Goal: Transaction & Acquisition: Purchase product/service

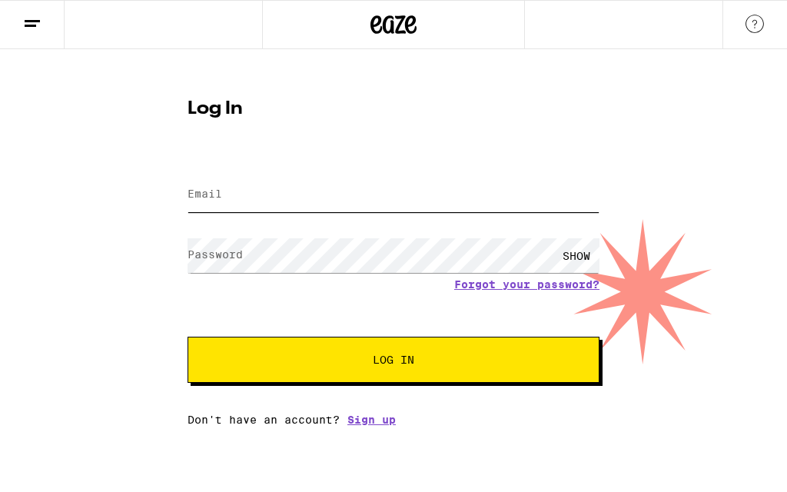
click at [218, 186] on input "Email" at bounding box center [394, 195] width 412 height 35
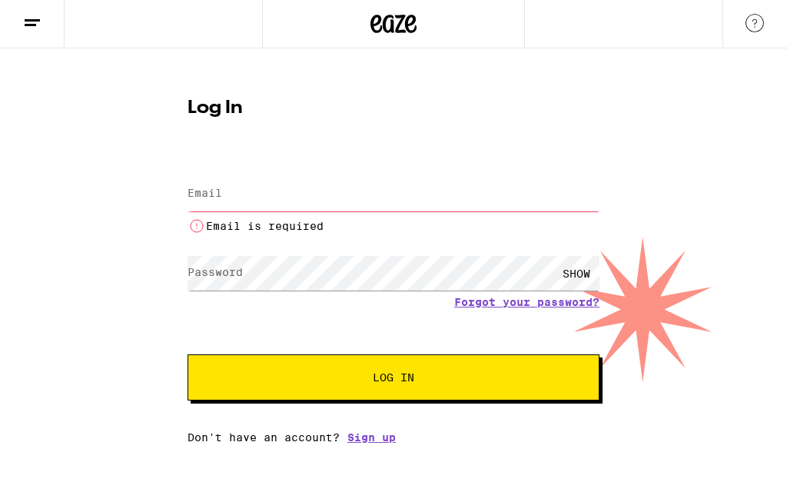
type input "[EMAIL_ADDRESS][DOMAIN_NAME]"
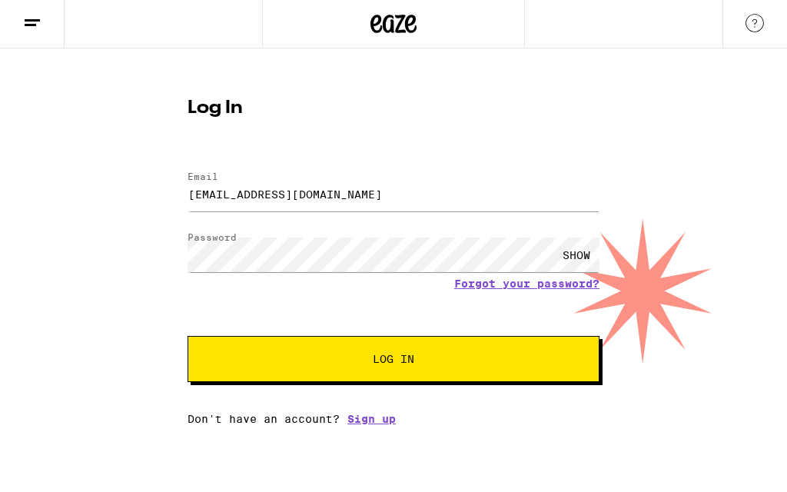
click at [399, 364] on span "Log In" at bounding box center [394, 359] width 42 height 11
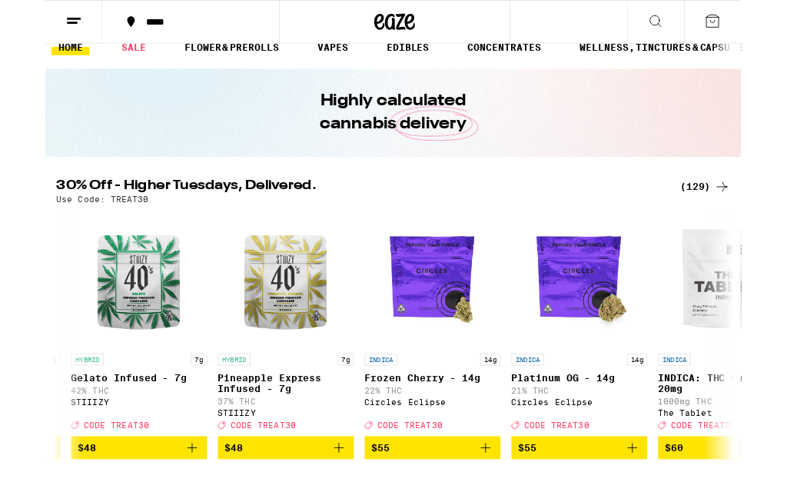
scroll to position [0, 19083]
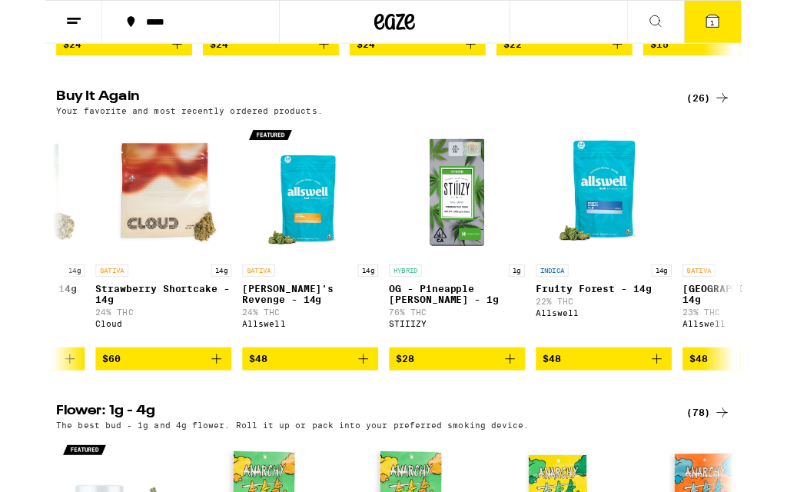
scroll to position [0, 119]
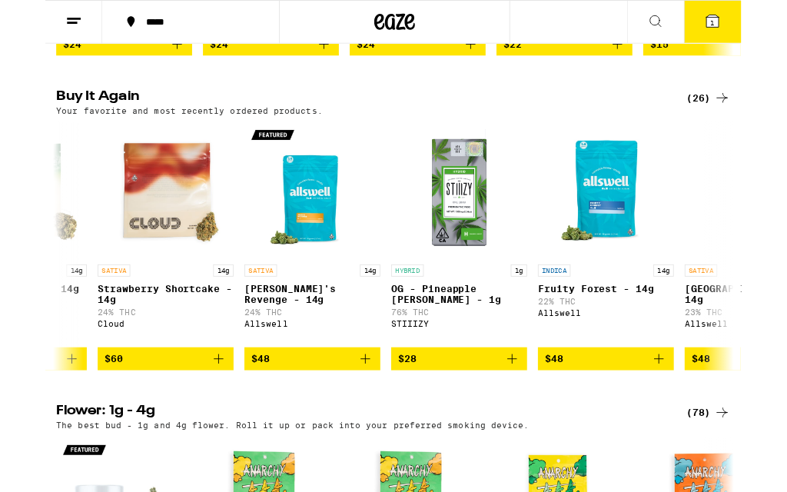
click at [364, 415] on icon "Add to bag" at bounding box center [362, 406] width 18 height 18
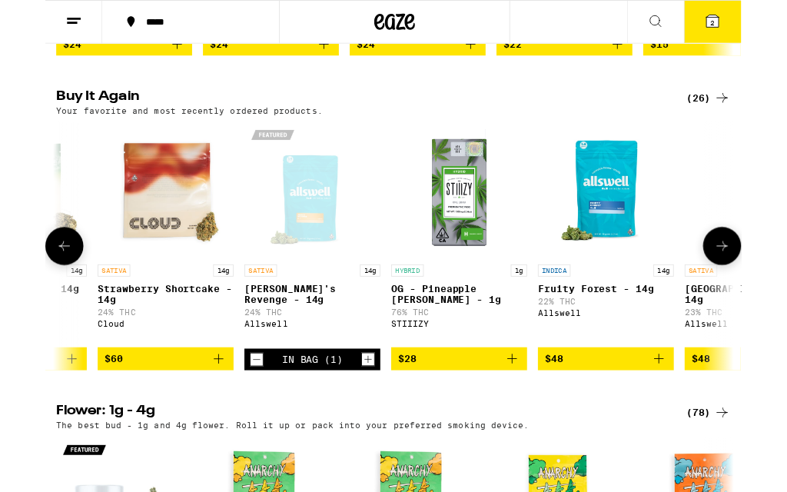
click at [757, 24] on span "2" at bounding box center [755, 25] width 5 height 9
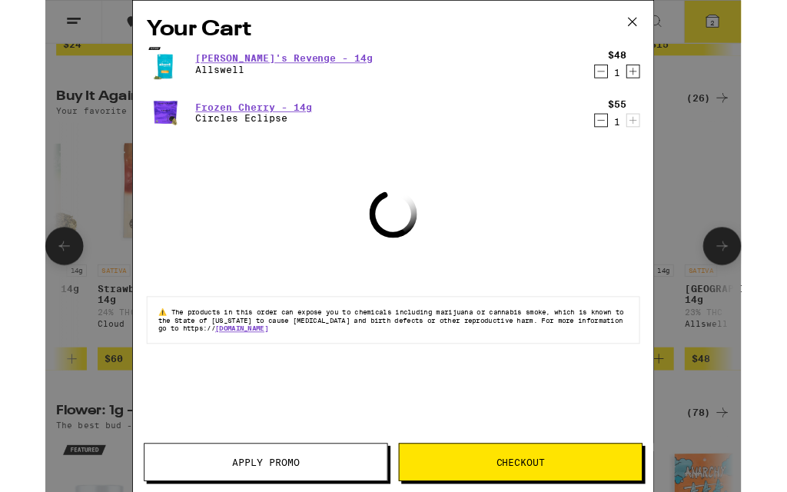
scroll to position [1251, 0]
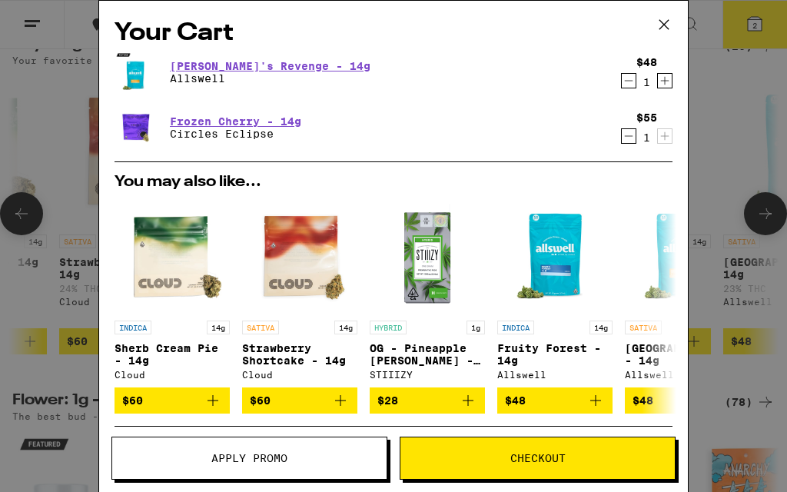
click at [264, 458] on span "Apply Promo" at bounding box center [249, 458] width 76 height 11
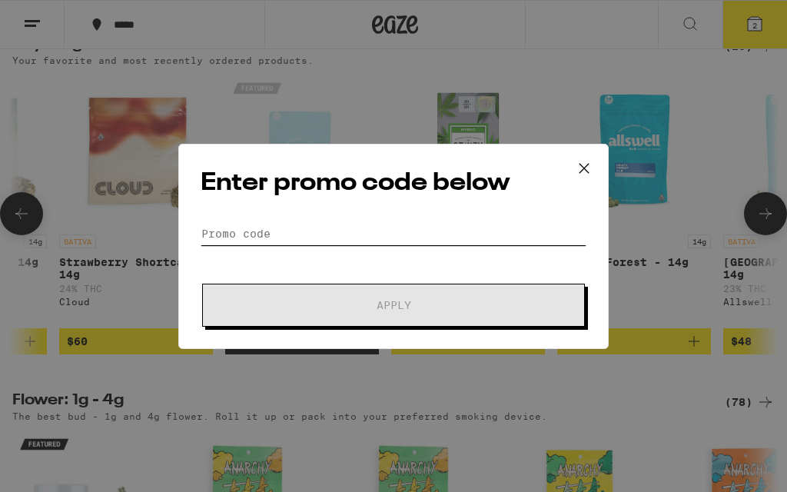
click at [246, 222] on input "Promo Code" at bounding box center [394, 233] width 386 height 23
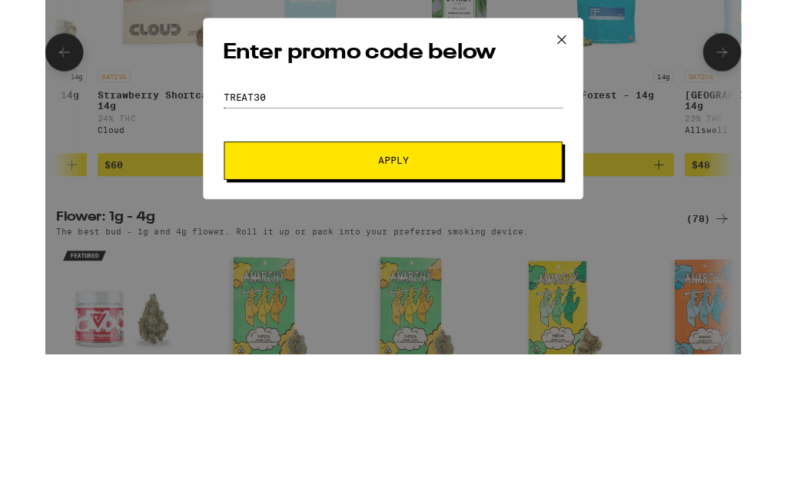
type input "Treat30"
click at [380, 316] on button "Apply" at bounding box center [393, 337] width 383 height 43
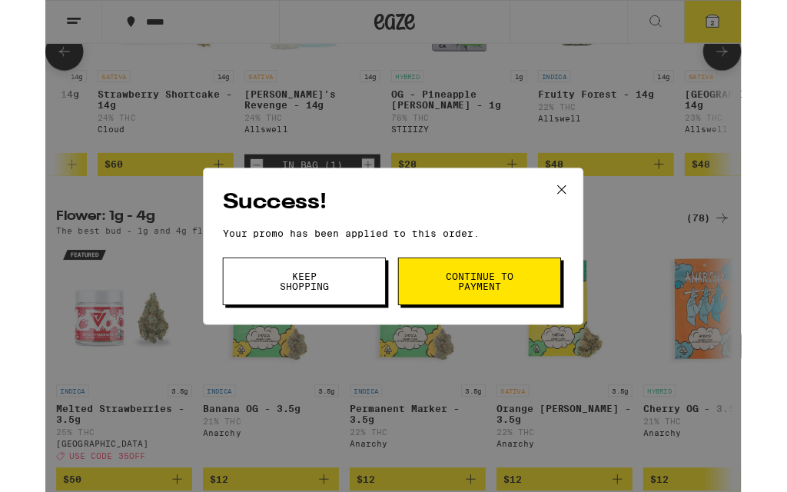
click at [491, 329] on span "Continue to payment" at bounding box center [491, 319] width 78 height 22
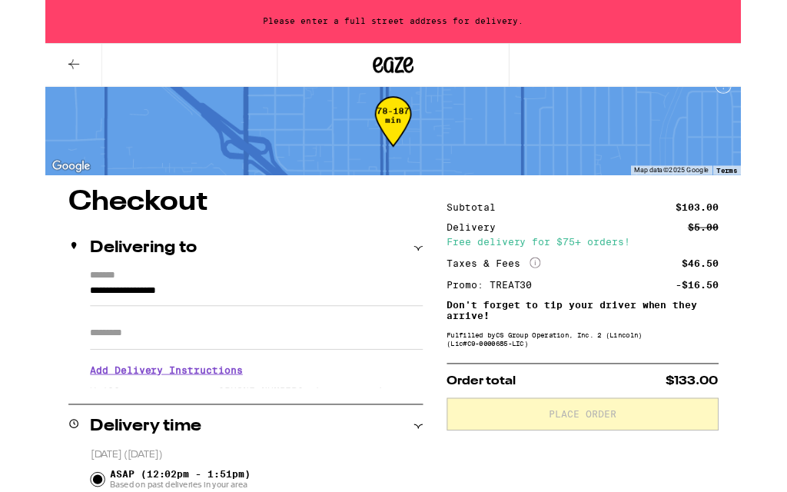
scroll to position [23, 0]
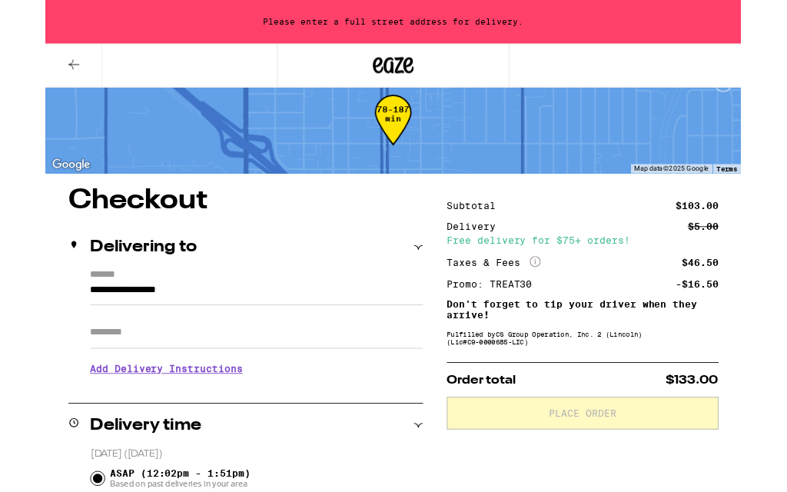
click at [345, 319] on input "**********" at bounding box center [239, 332] width 377 height 26
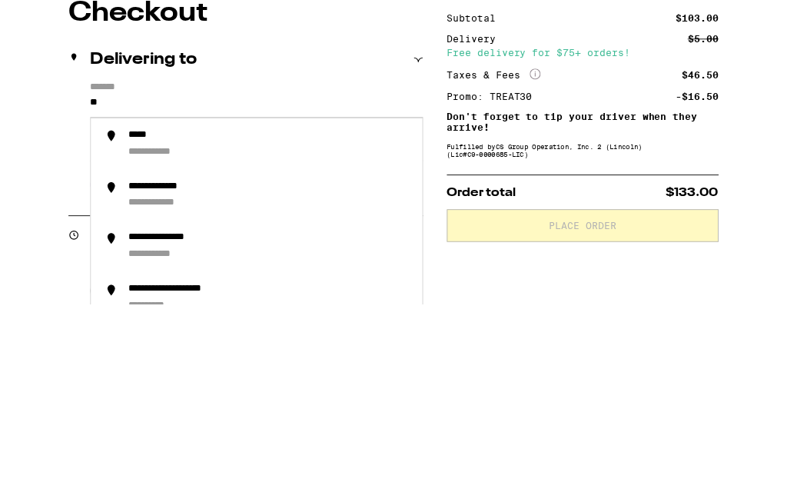
type input "*"
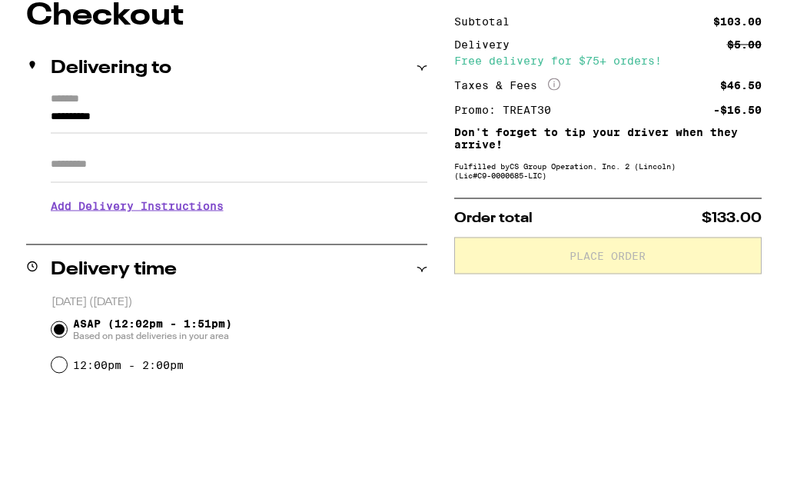
scroll to position [107, 0]
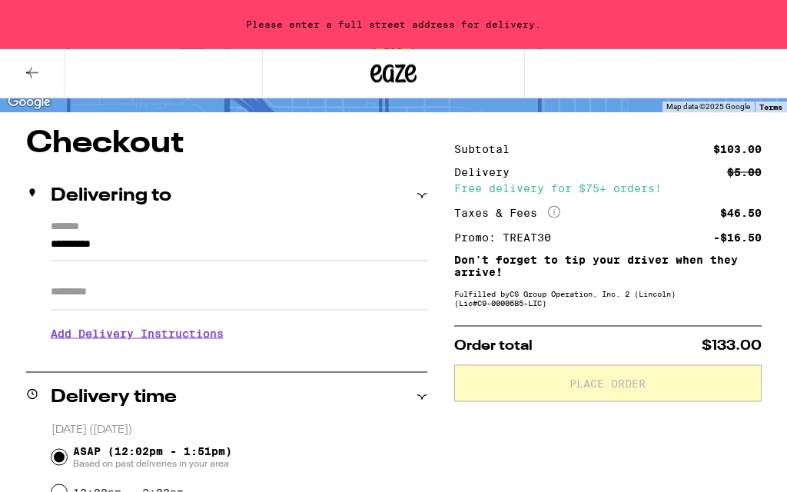
click at [144, 235] on input "**********" at bounding box center [239, 248] width 377 height 26
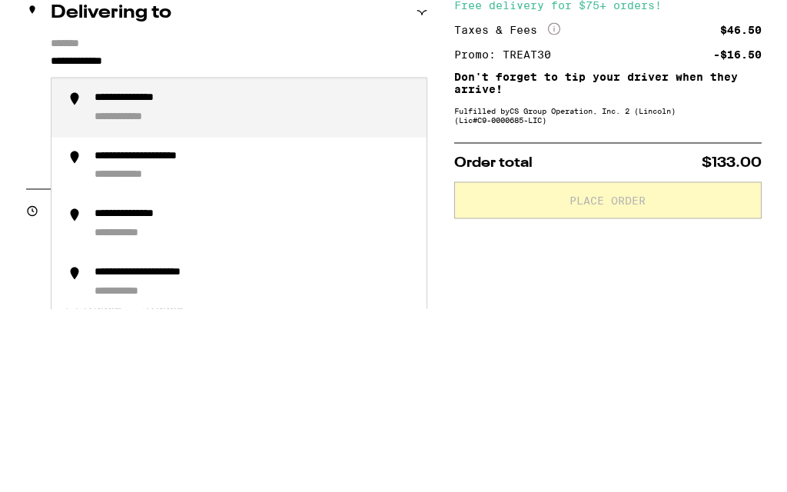
click at [166, 275] on div "**********" at bounding box center [255, 292] width 320 height 34
type input "**********"
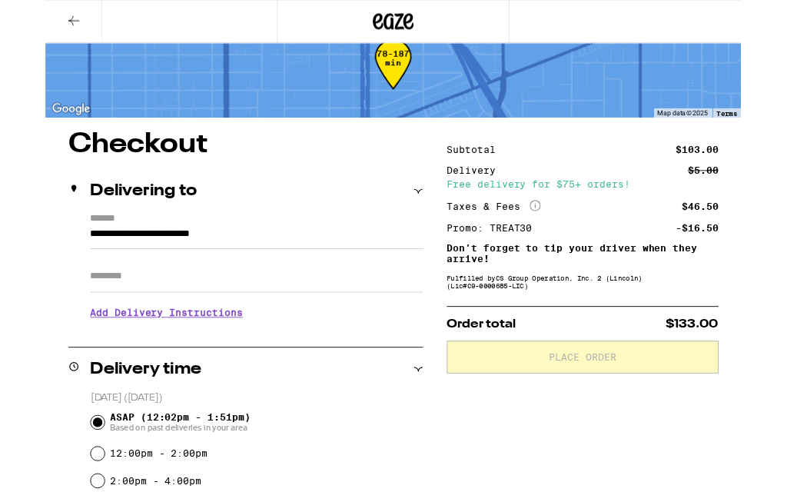
scroll to position [38, 0]
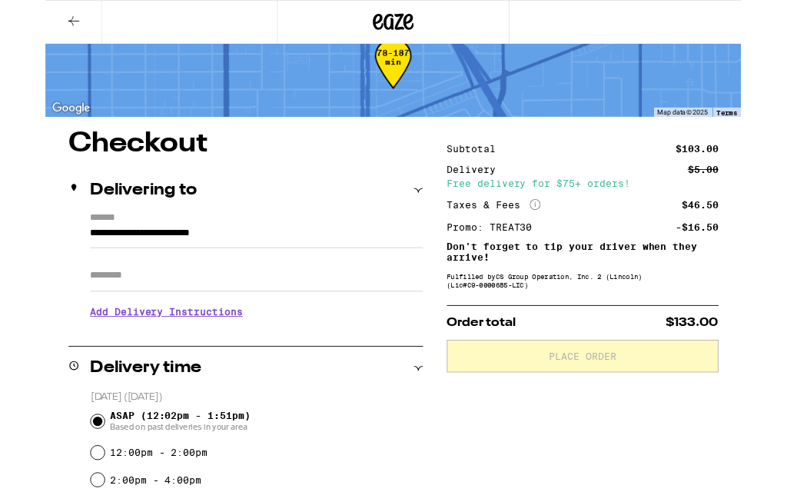
click at [187, 364] on h3 "Add Delivery Instructions" at bounding box center [239, 352] width 377 height 35
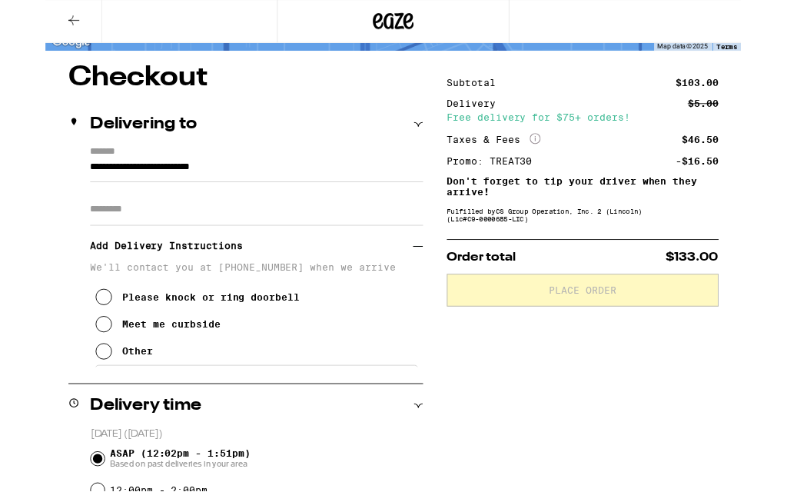
click at [72, 408] on icon at bounding box center [66, 398] width 18 height 18
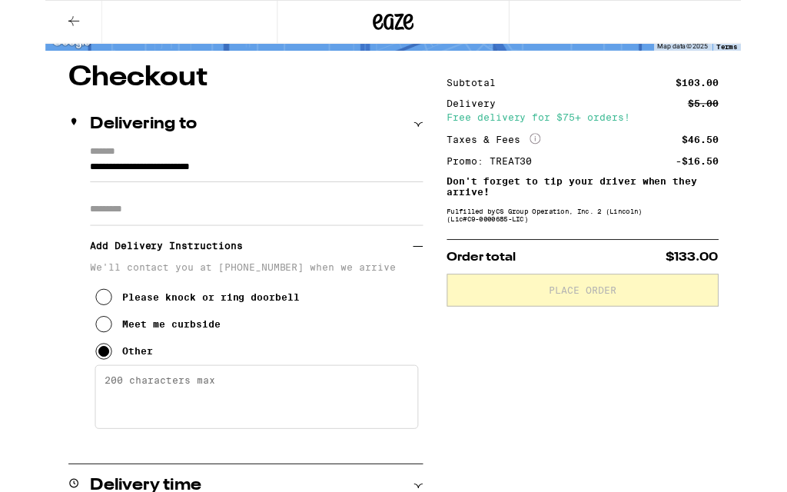
click at [138, 445] on textarea "Enter any other delivery instructions you want driver to know" at bounding box center [239, 449] width 366 height 72
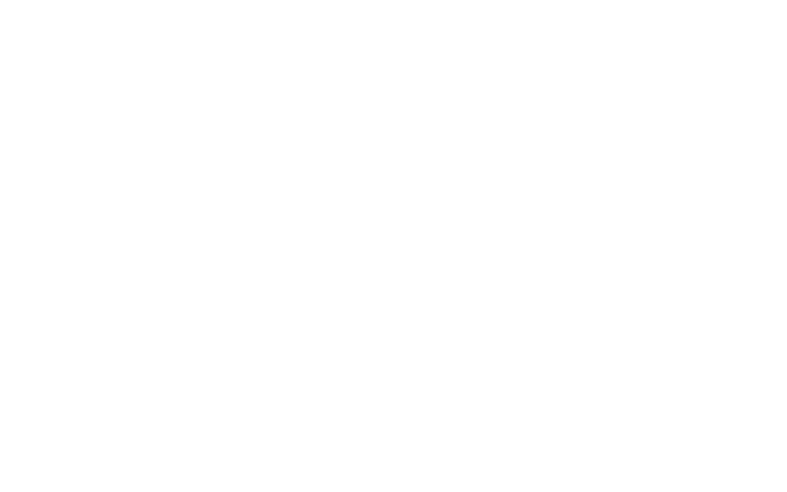
scroll to position [526, 0]
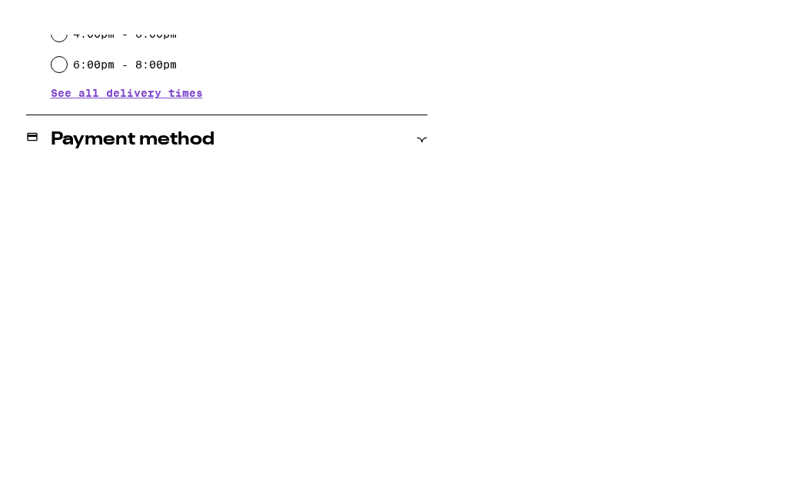
type textarea "4313 is back house to 4311"
click at [58, 438] on input "Pay with Checking Account Adv Plus Banking - 3012" at bounding box center [59, 445] width 15 height 15
radio input "true"
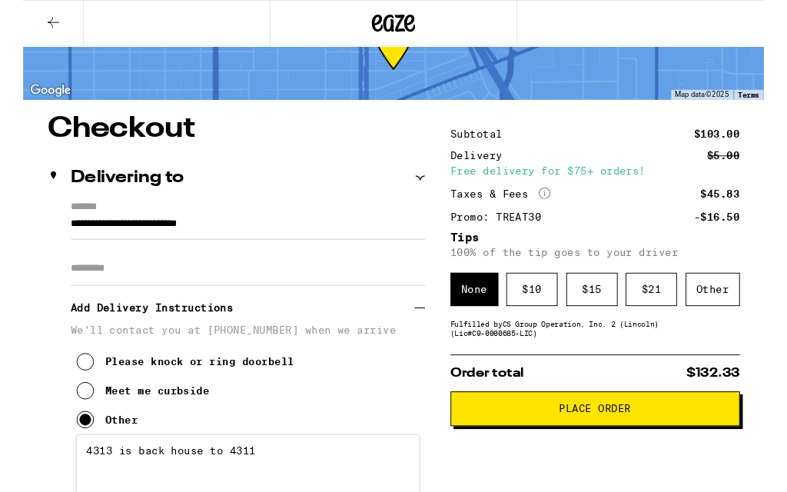
scroll to position [97, 0]
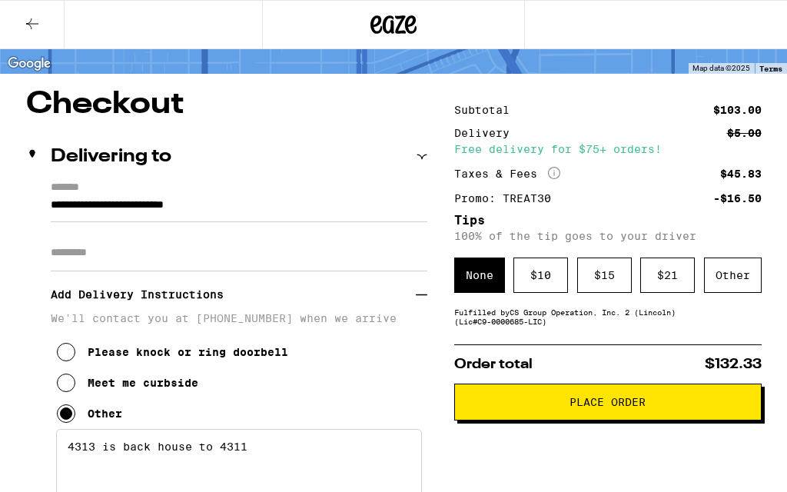
click at [734, 276] on div "Other" at bounding box center [733, 275] width 58 height 35
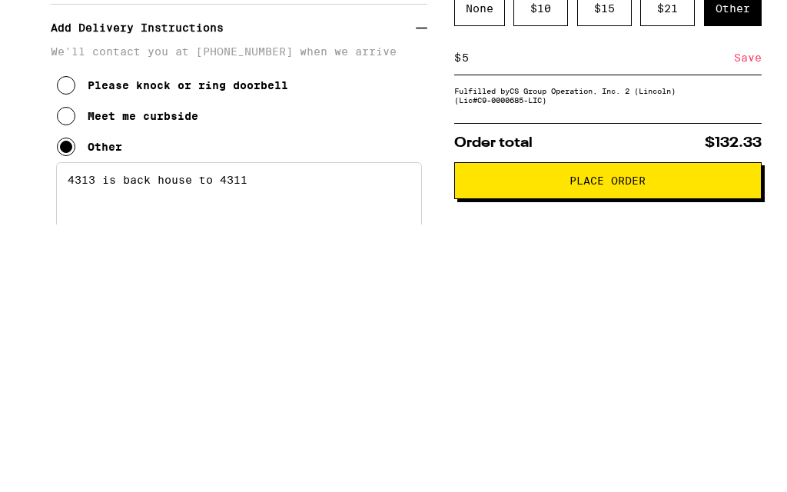
type input "5"
click at [741, 308] on div "Save" at bounding box center [748, 325] width 28 height 34
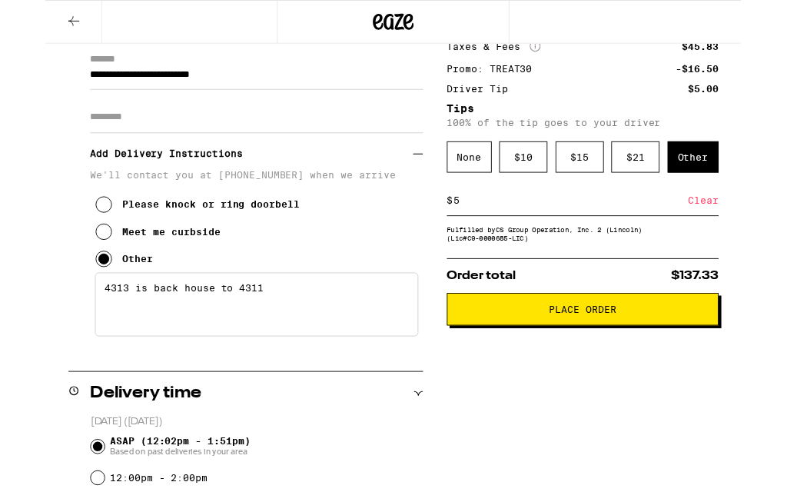
scroll to position [223, 0]
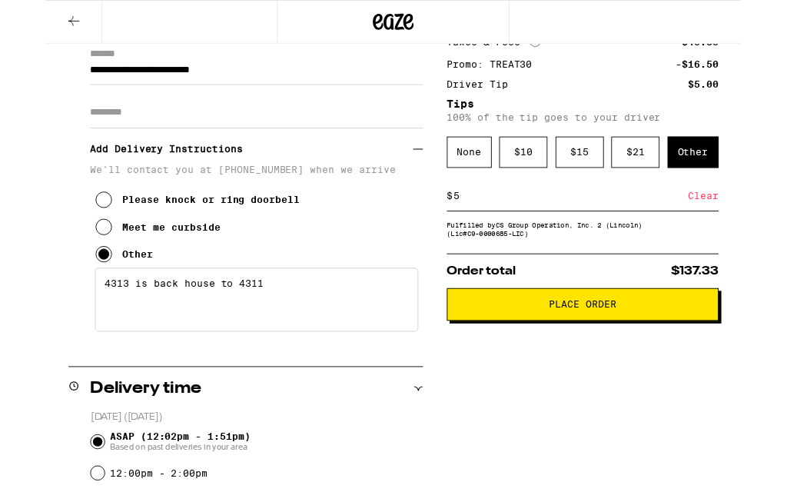
click at [607, 350] on span "Place Order" at bounding box center [608, 344] width 76 height 11
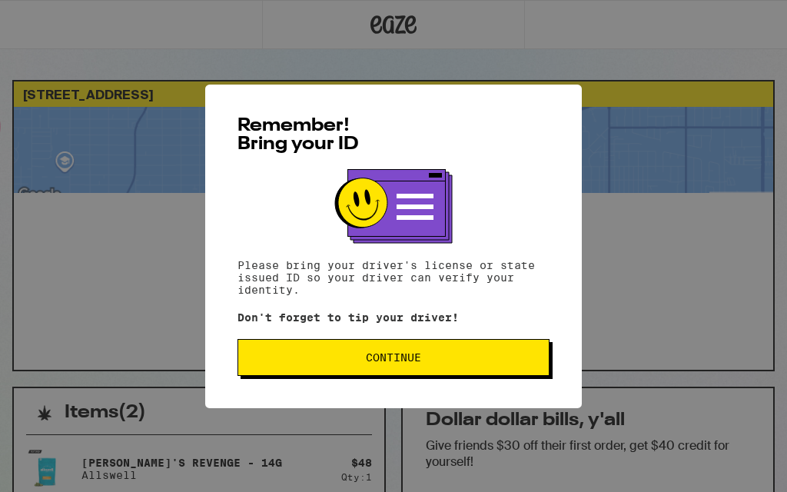
click at [381, 360] on span "Continue" at bounding box center [393, 357] width 55 height 11
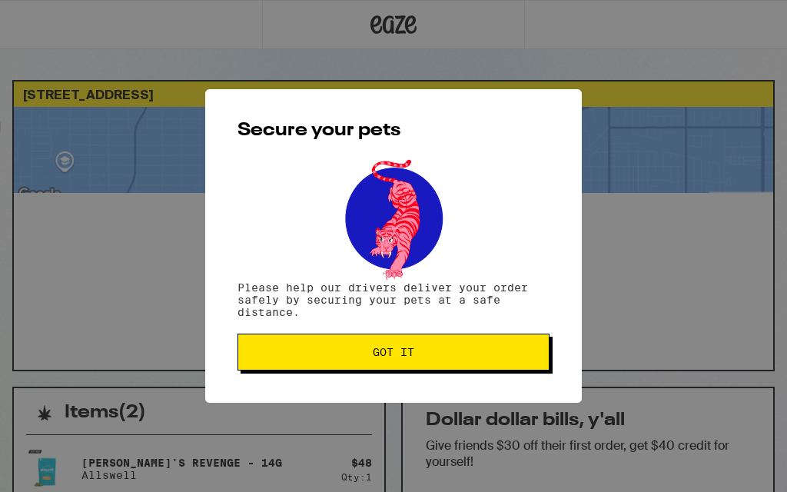
click at [399, 352] on span "Got it" at bounding box center [394, 352] width 42 height 11
